Goal: Check status: Check status

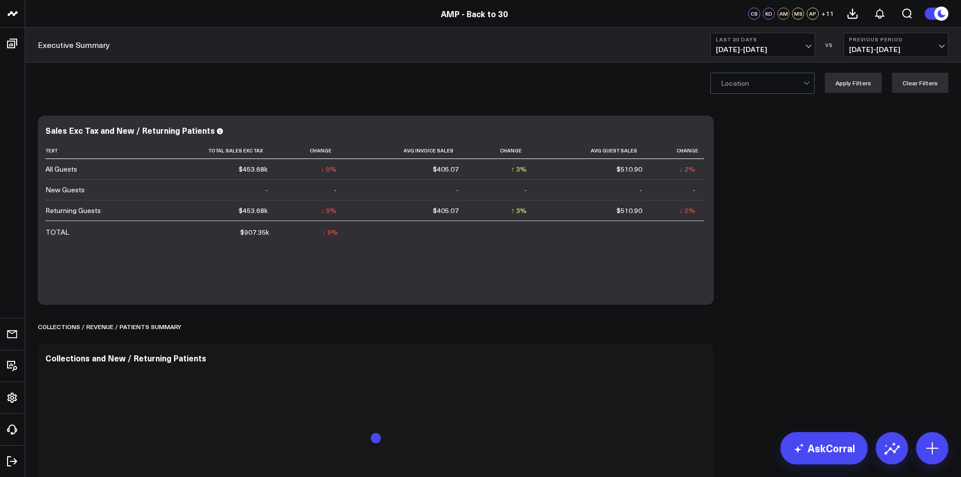
click at [808, 45] on span "[DATE] - [DATE]" at bounding box center [763, 49] width 94 height 8
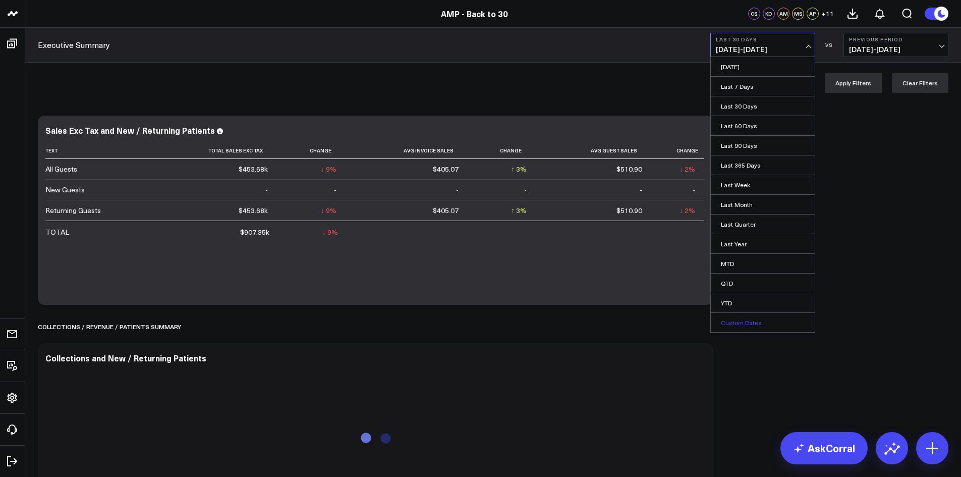
click at [767, 316] on link "Custom Dates" at bounding box center [763, 322] width 104 height 19
select select "8"
select select "2025"
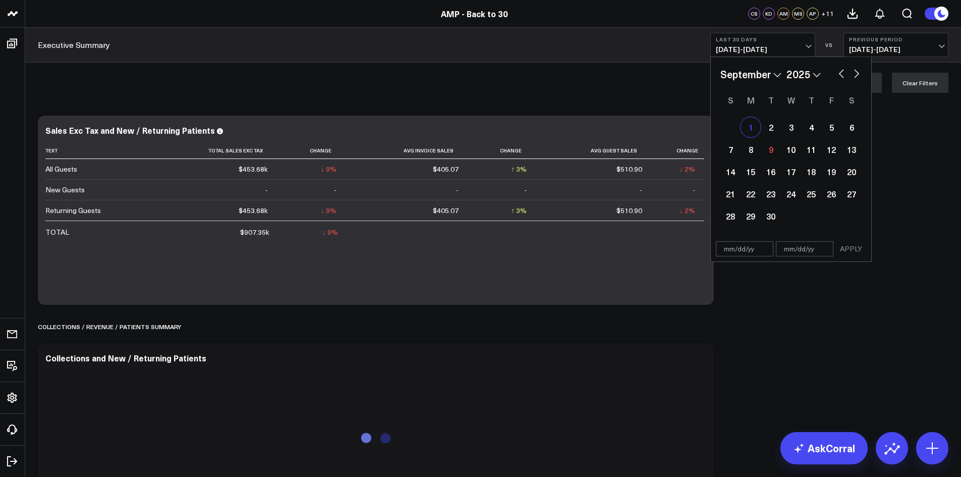
click at [750, 127] on div "1" at bounding box center [751, 127] width 20 height 20
type input "[DATE]"
select select "8"
select select "2025"
click at [767, 148] on div "9" at bounding box center [771, 149] width 20 height 20
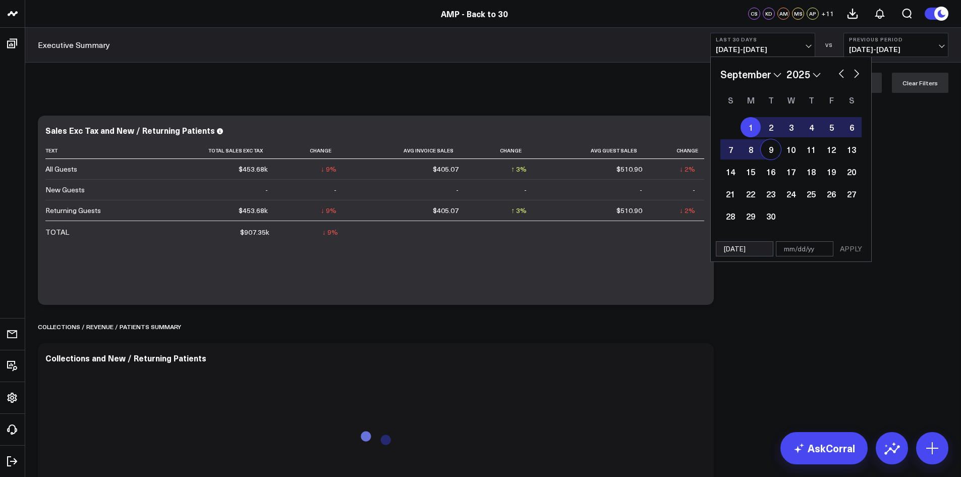
type input "[DATE]"
select select "8"
select select "2025"
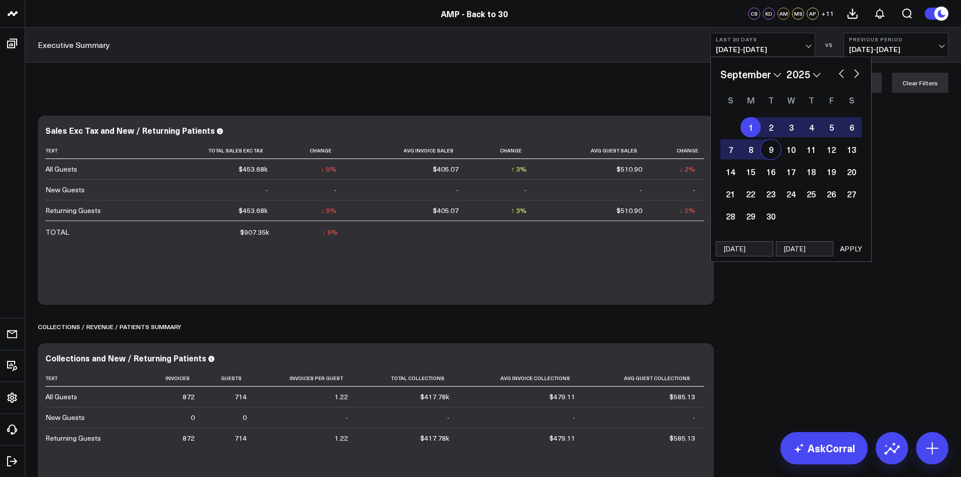
click at [847, 248] on button "APPLY" at bounding box center [851, 248] width 30 height 15
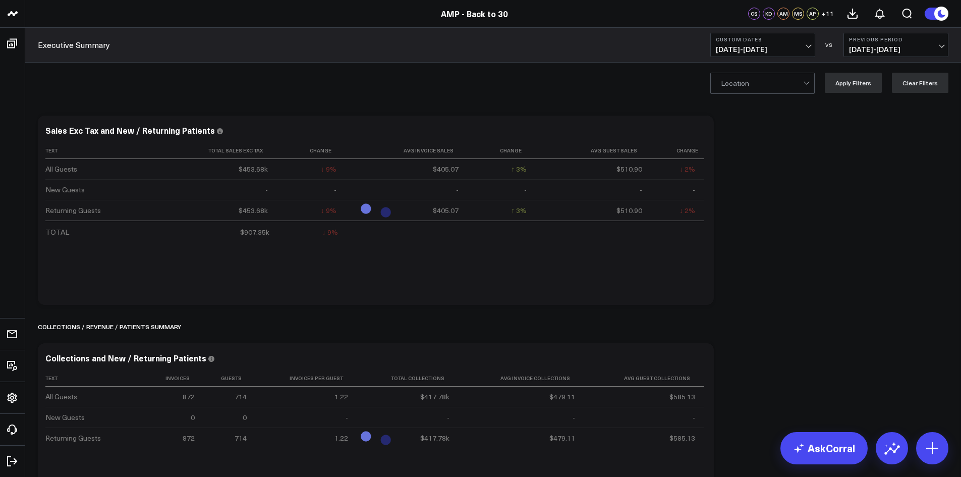
click at [863, 94] on div "Location Apply Filters Clear Filters" at bounding box center [493, 83] width 936 height 40
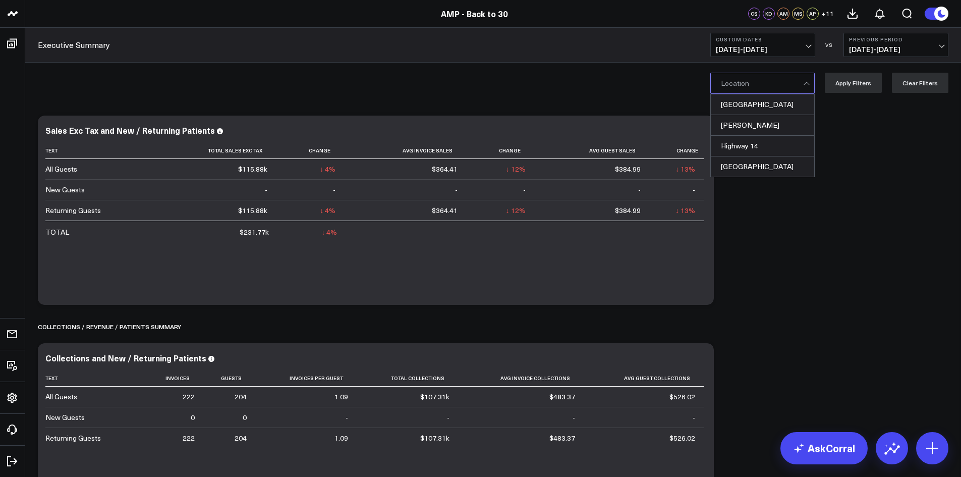
click at [807, 85] on div at bounding box center [807, 83] width 9 height 20
click at [763, 109] on div "[GEOGRAPHIC_DATA]" at bounding box center [762, 104] width 103 height 21
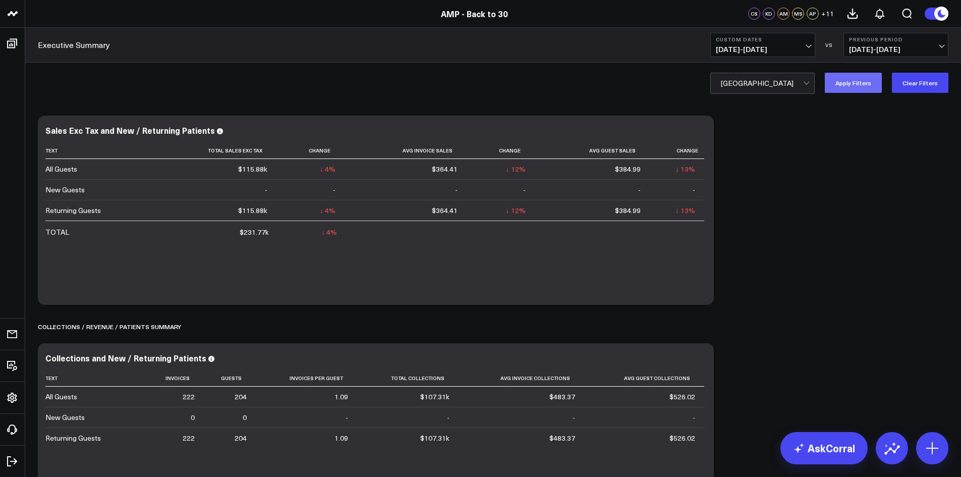
click at [862, 84] on button "Apply Filters" at bounding box center [853, 83] width 57 height 20
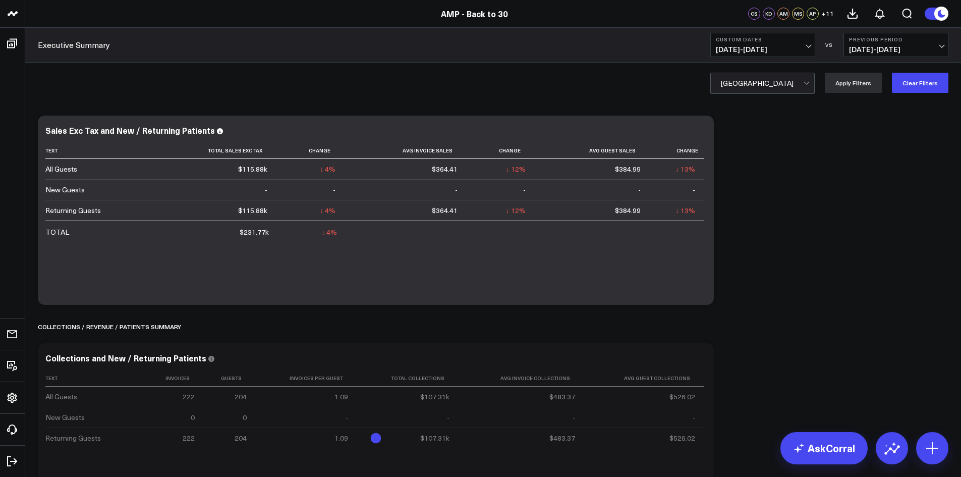
click at [816, 18] on div "AP" at bounding box center [813, 14] width 12 height 12
click at [822, 14] on span "+ 11" at bounding box center [828, 13] width 13 height 7
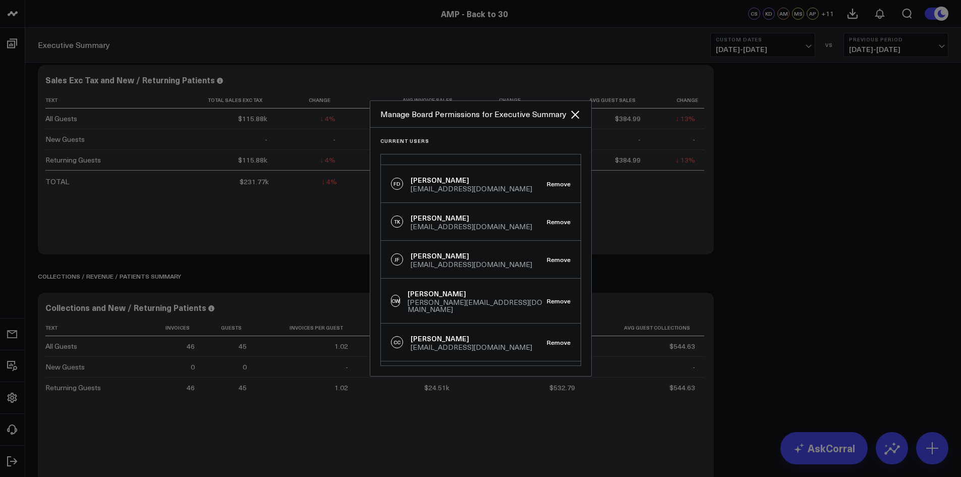
scroll to position [255, 0]
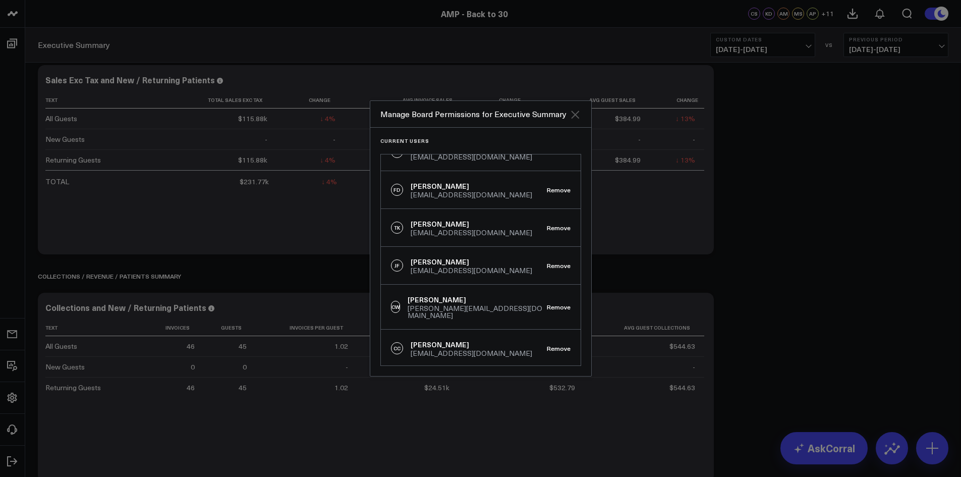
click at [571, 119] on icon "Close" at bounding box center [575, 115] width 12 height 12
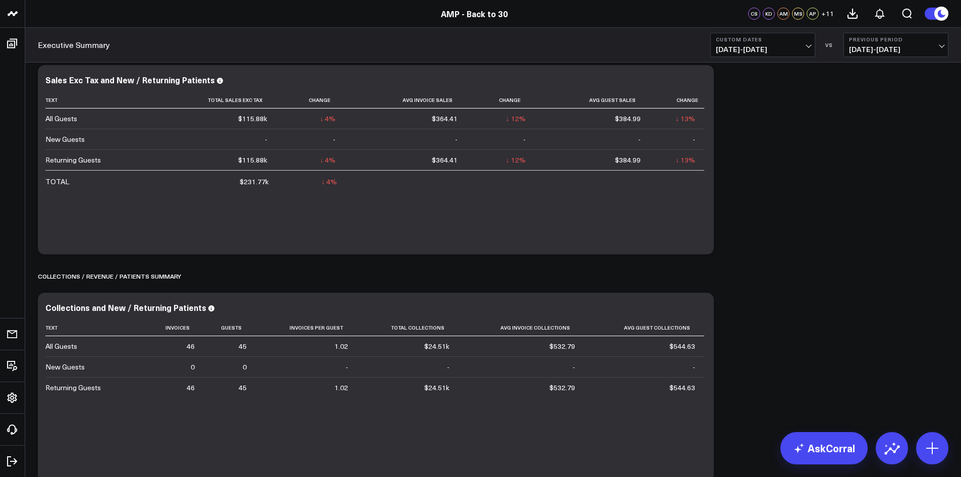
click at [870, 53] on span "[DATE] - [DATE]" at bounding box center [896, 49] width 94 height 8
click at [863, 90] on link "MoM" at bounding box center [896, 86] width 104 height 19
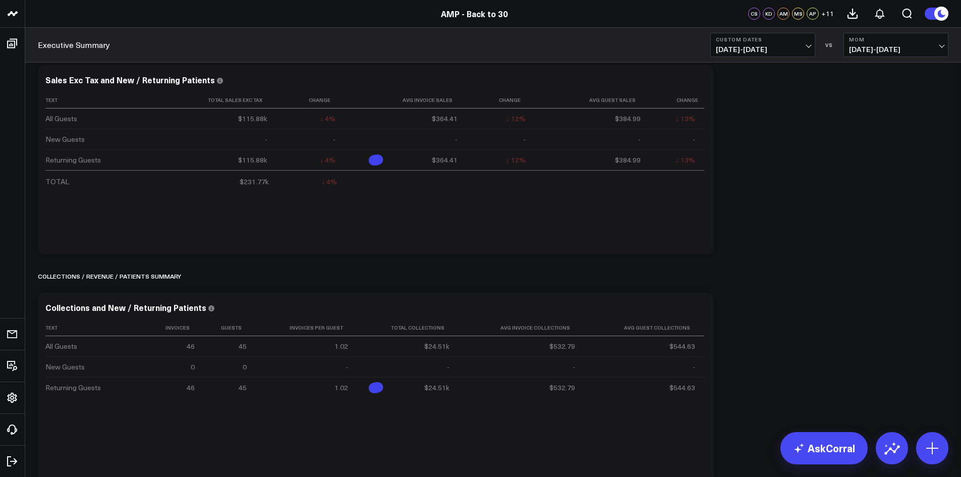
click at [937, 49] on span "[DATE] - [DATE]" at bounding box center [896, 49] width 94 height 8
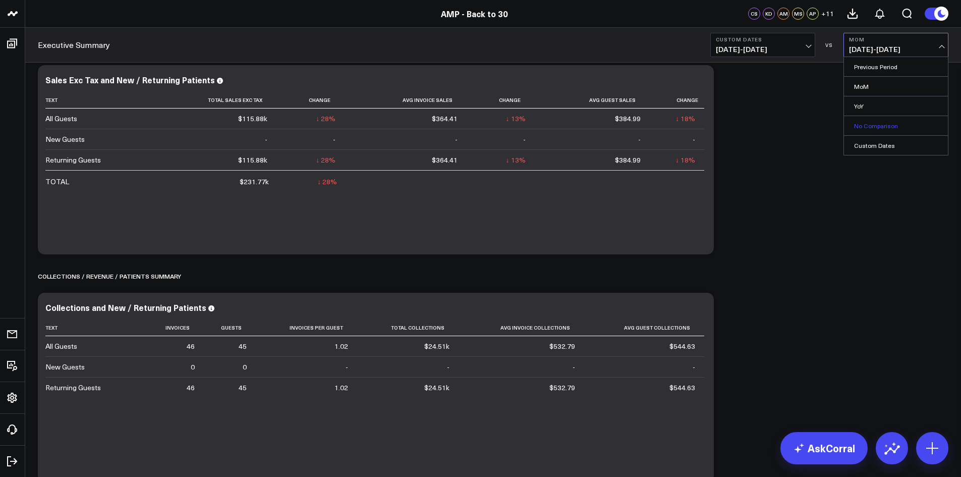
click at [876, 124] on link "No Comparison" at bounding box center [896, 125] width 104 height 19
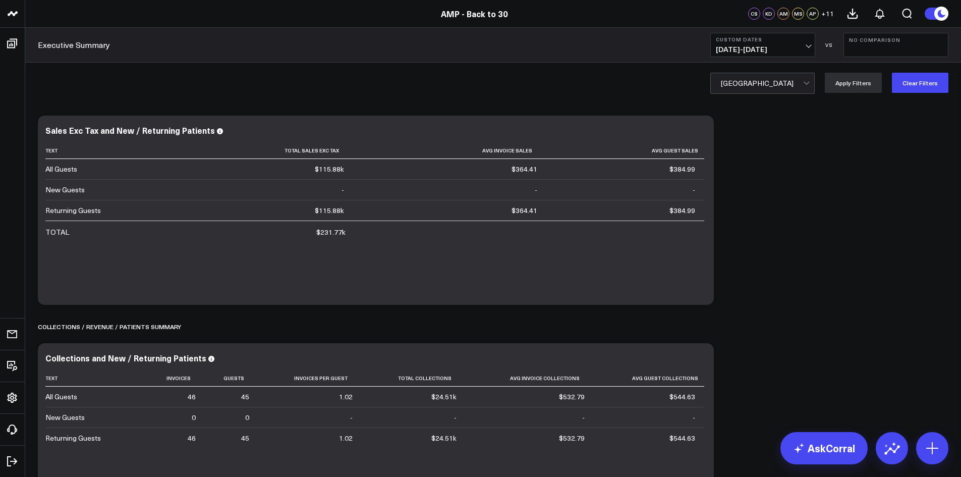
click at [798, 47] on span "[DATE] - [DATE]" at bounding box center [763, 49] width 94 height 8
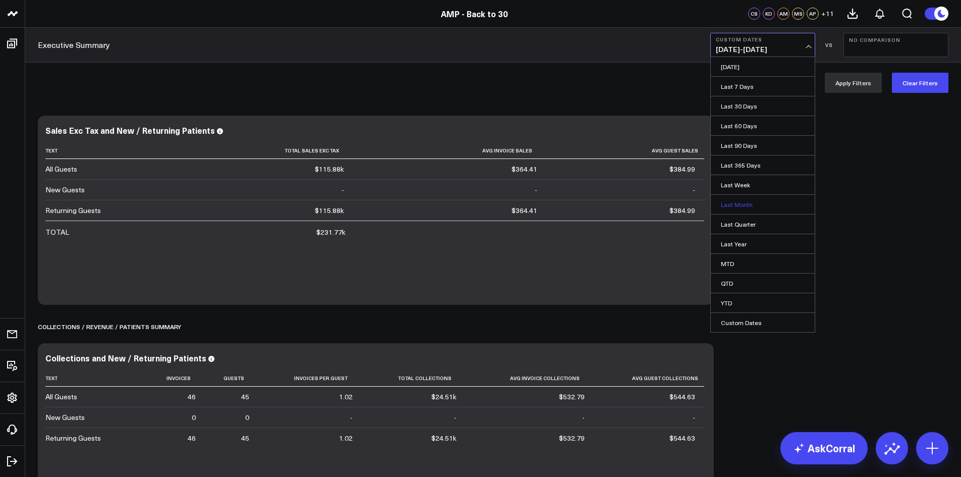
click at [746, 201] on link "Last Month" at bounding box center [763, 204] width 104 height 19
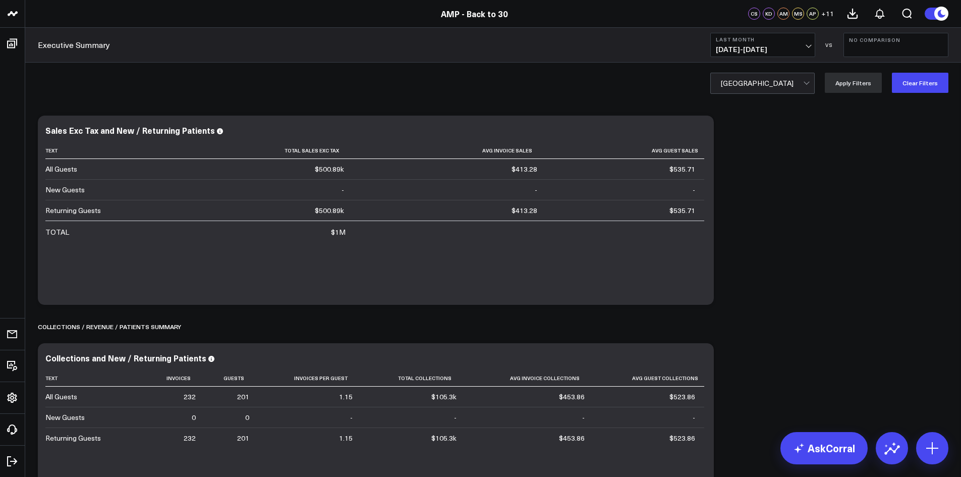
click at [778, 92] on div at bounding box center [762, 83] width 82 height 20
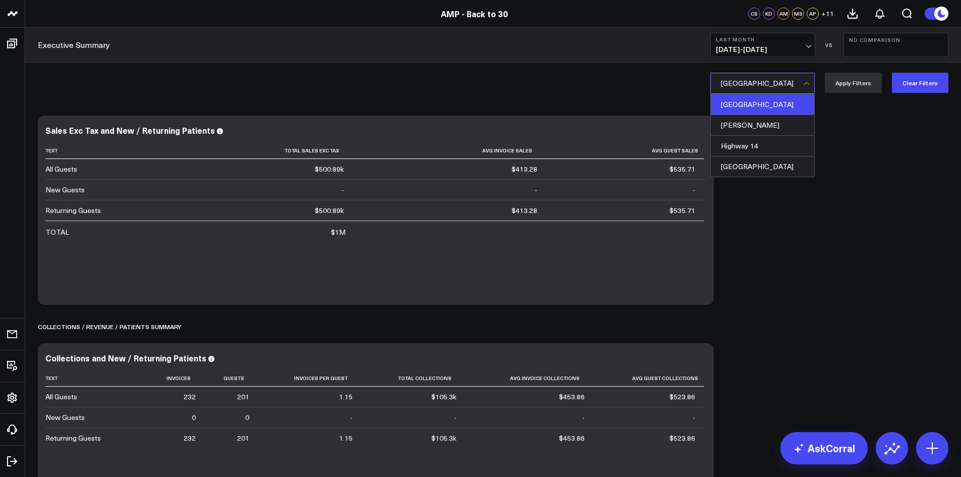
click at [766, 115] on div "[GEOGRAPHIC_DATA]" at bounding box center [762, 104] width 103 height 21
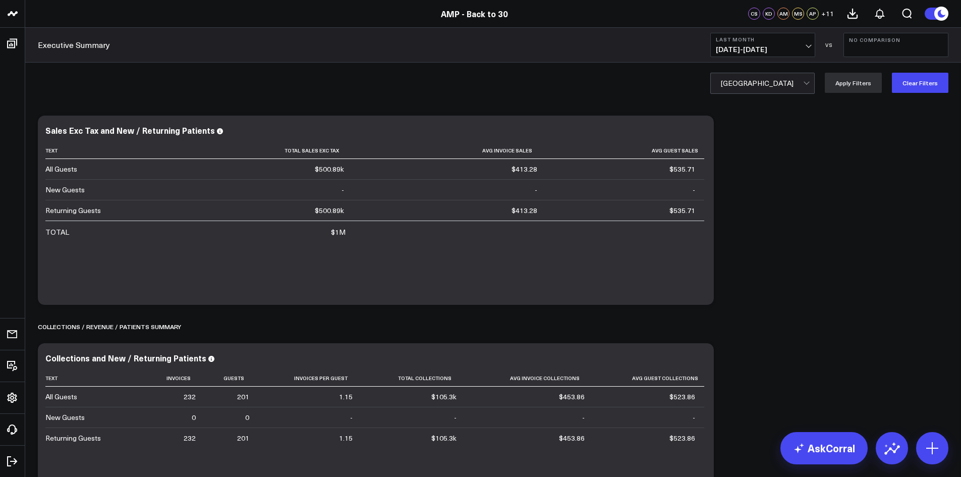
click at [767, 92] on div at bounding box center [762, 83] width 82 height 20
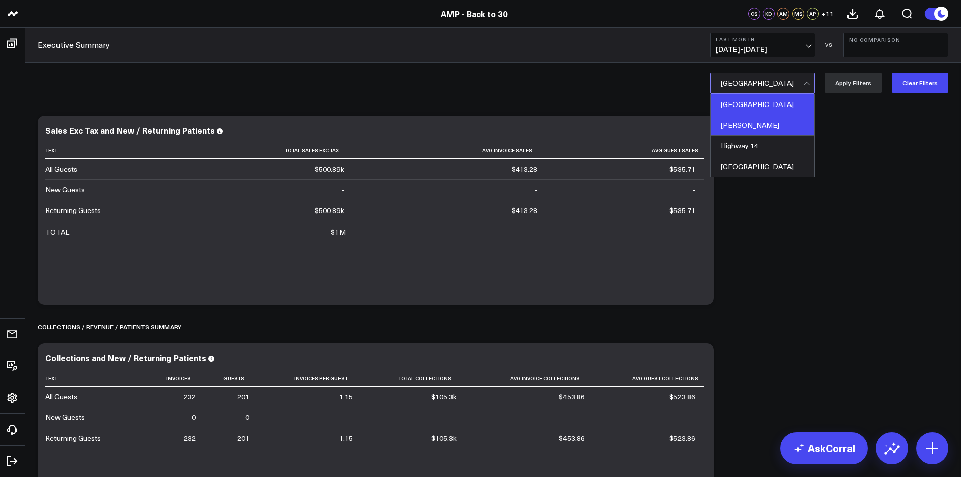
click at [744, 120] on div "[PERSON_NAME]" at bounding box center [762, 125] width 103 height 21
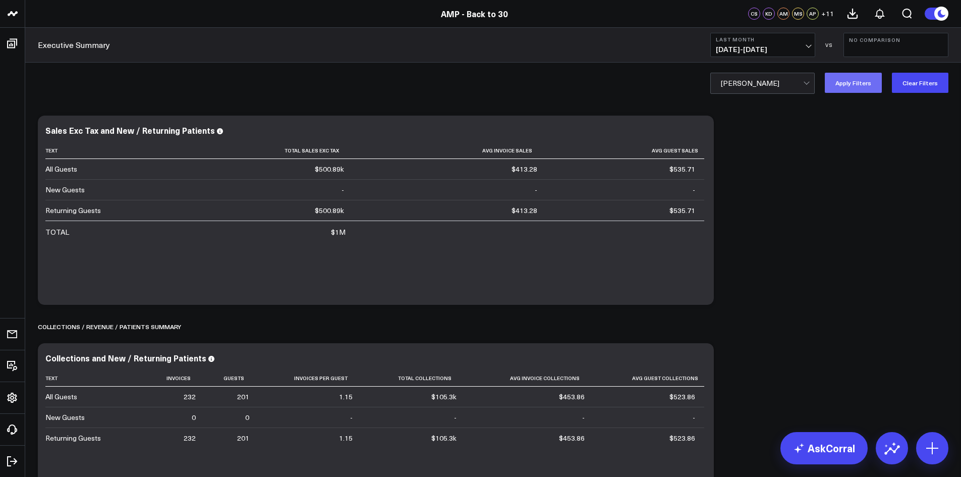
click at [845, 80] on button "Apply Filters" at bounding box center [853, 83] width 57 height 20
click at [766, 83] on div at bounding box center [762, 83] width 82 height 20
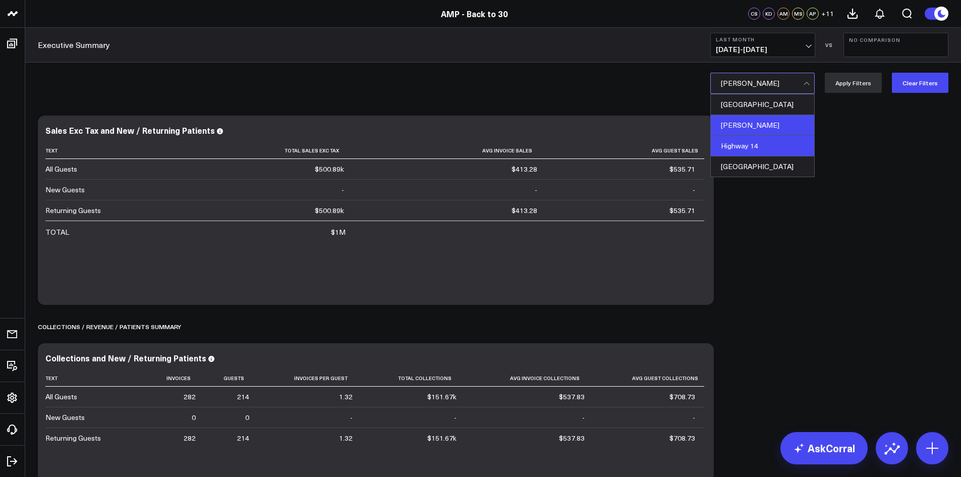
click at [765, 145] on div "Highway 14" at bounding box center [762, 146] width 103 height 21
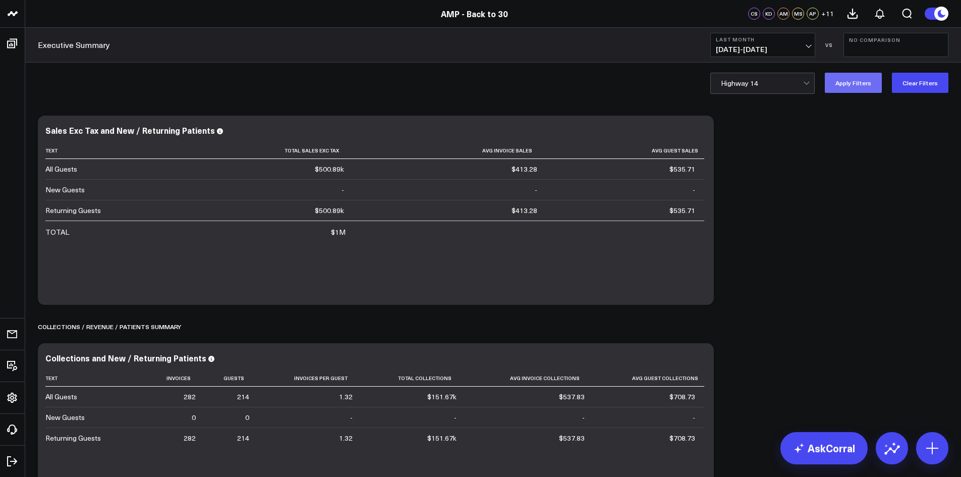
click at [854, 82] on button "Apply Filters" at bounding box center [853, 83] width 57 height 20
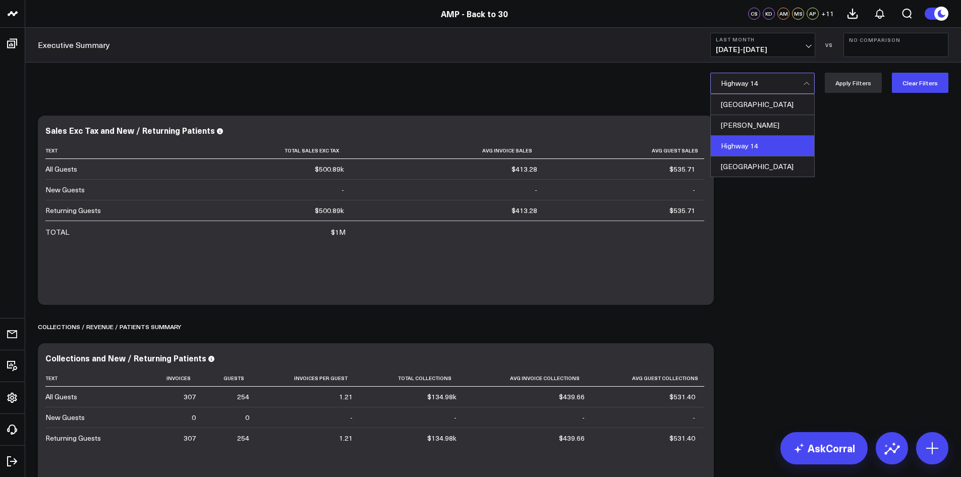
click at [762, 86] on div at bounding box center [762, 83] width 82 height 20
click at [755, 169] on div "[GEOGRAPHIC_DATA]" at bounding box center [762, 166] width 103 height 20
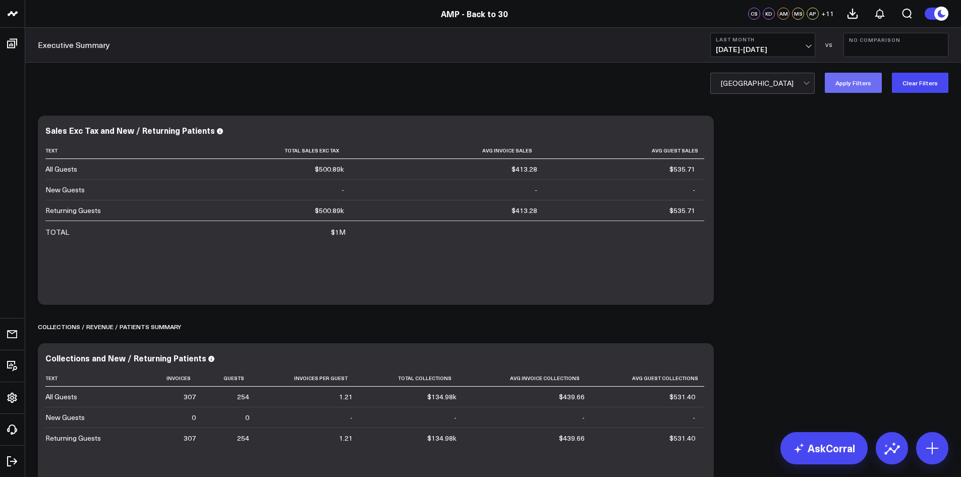
click at [856, 82] on button "Apply Filters" at bounding box center [853, 83] width 57 height 20
click at [766, 86] on div at bounding box center [762, 83] width 82 height 20
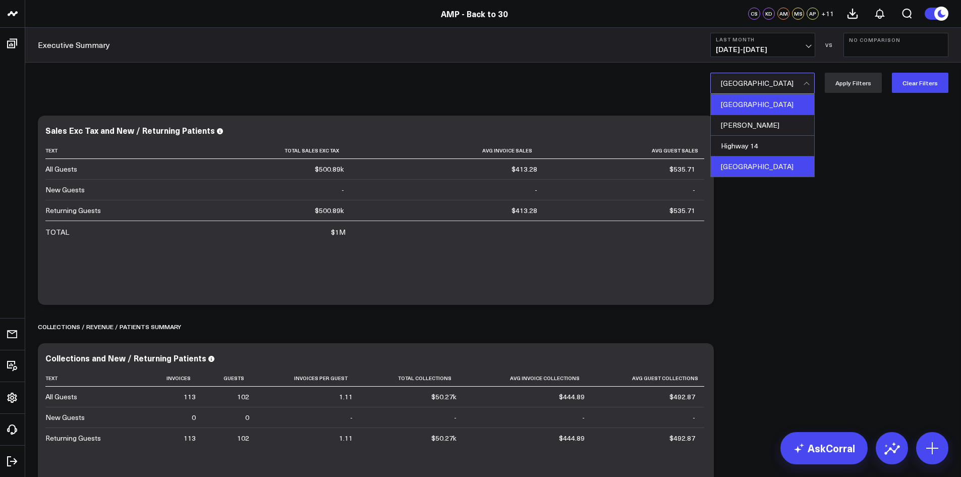
click at [766, 103] on div "[GEOGRAPHIC_DATA]" at bounding box center [762, 104] width 103 height 21
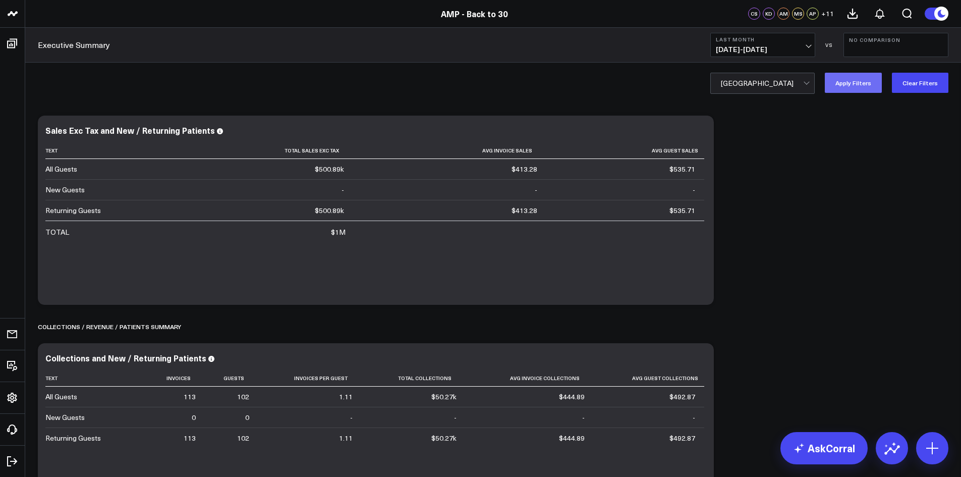
click at [843, 80] on button "Apply Filters" at bounding box center [853, 83] width 57 height 20
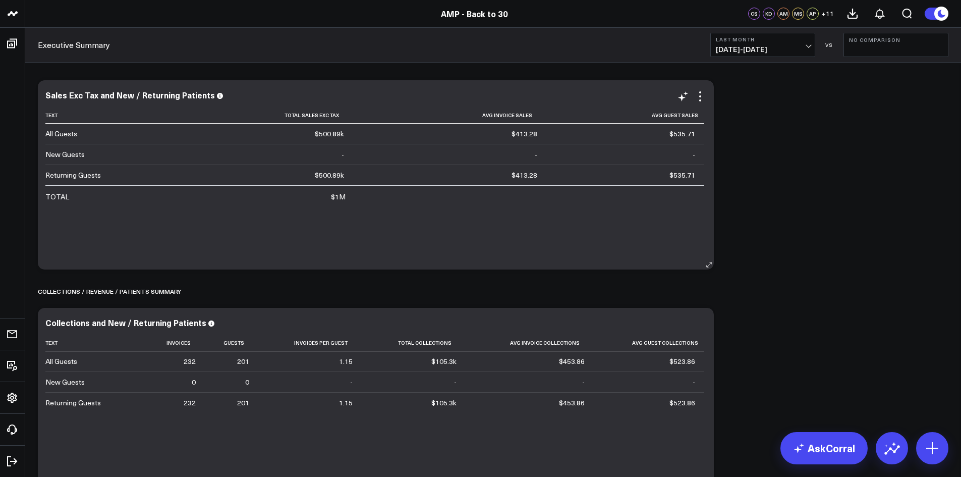
scroll to position [50, 0]
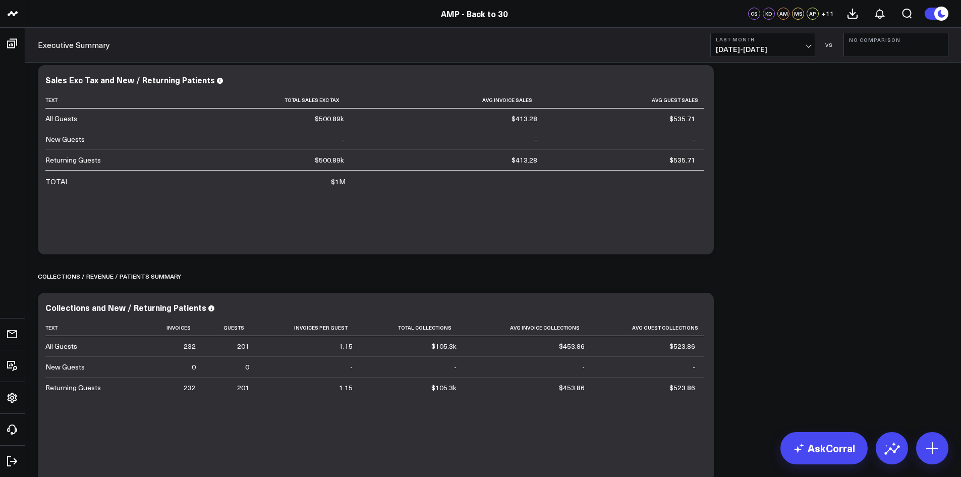
click at [804, 43] on button "Last Month [DATE] - [DATE]" at bounding box center [763, 45] width 105 height 24
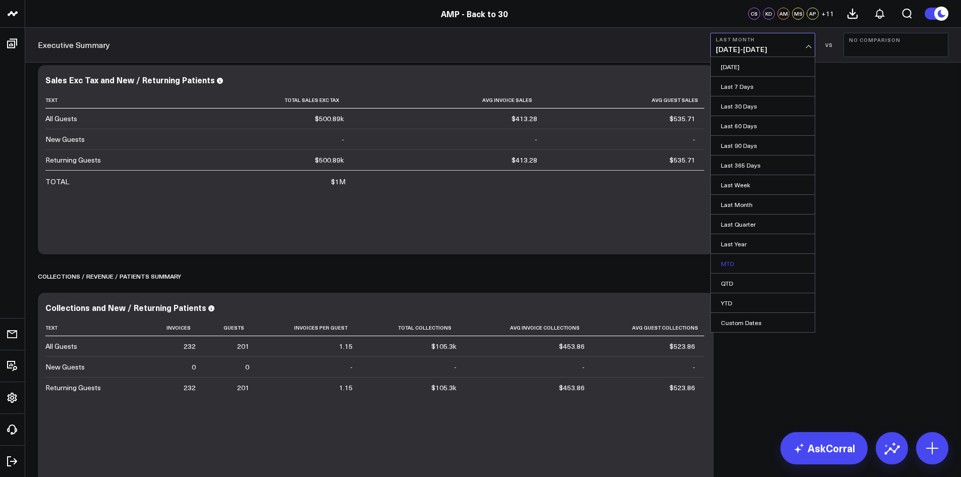
click at [749, 264] on link "MTD" at bounding box center [763, 263] width 104 height 19
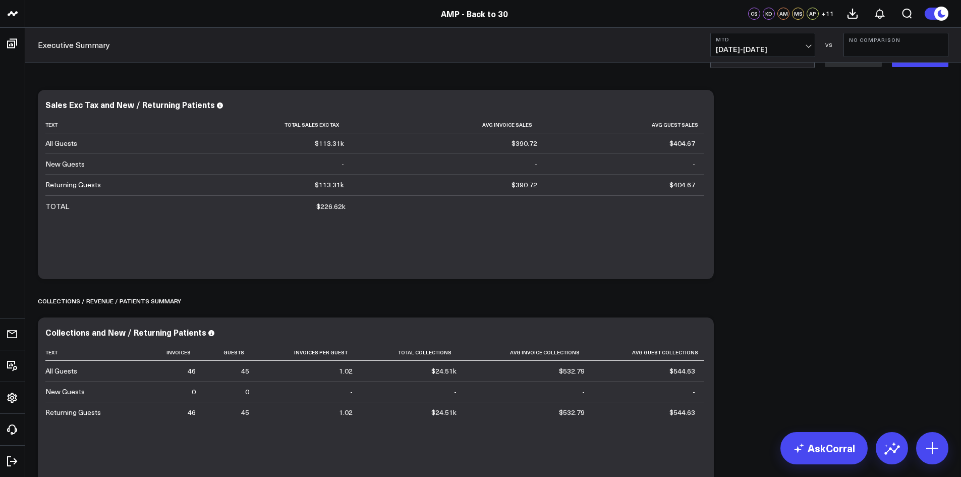
scroll to position [50, 0]
